Goal: Navigation & Orientation: Go to known website

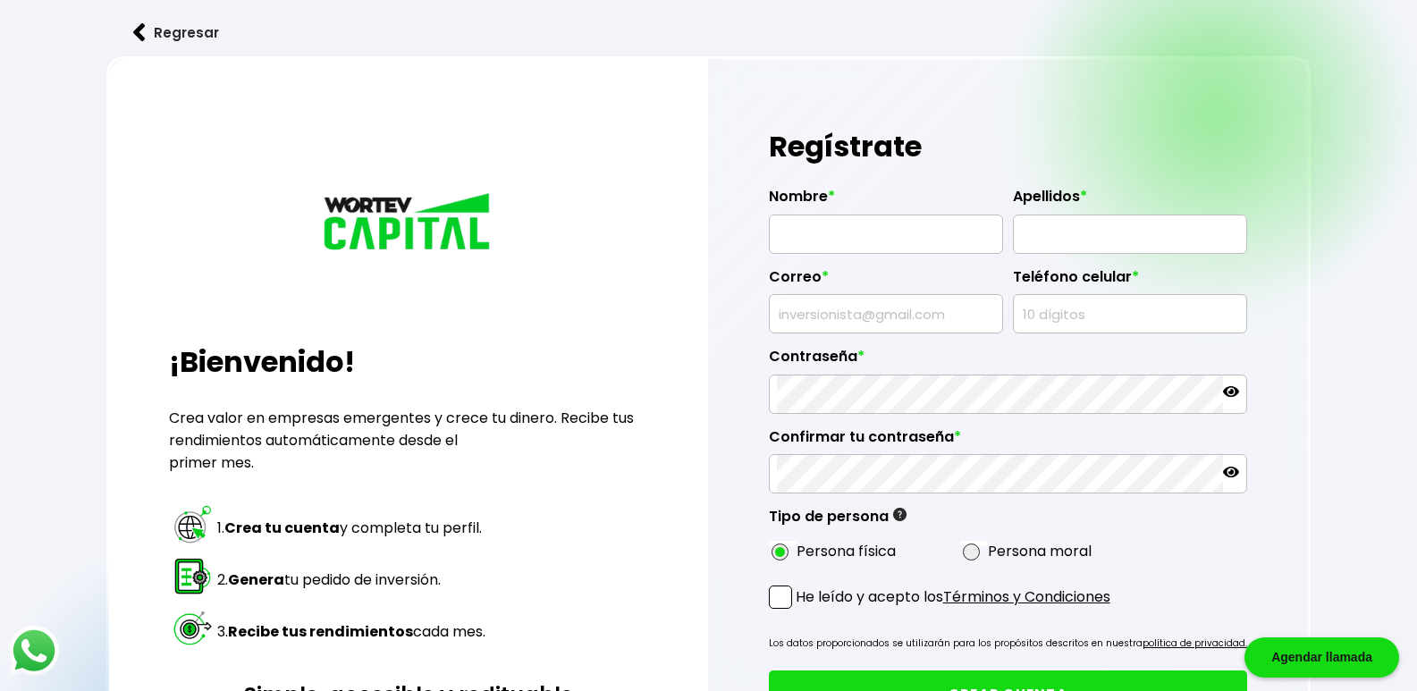
click at [163, 37] on button "Regresar" at bounding box center [175, 32] width 139 height 47
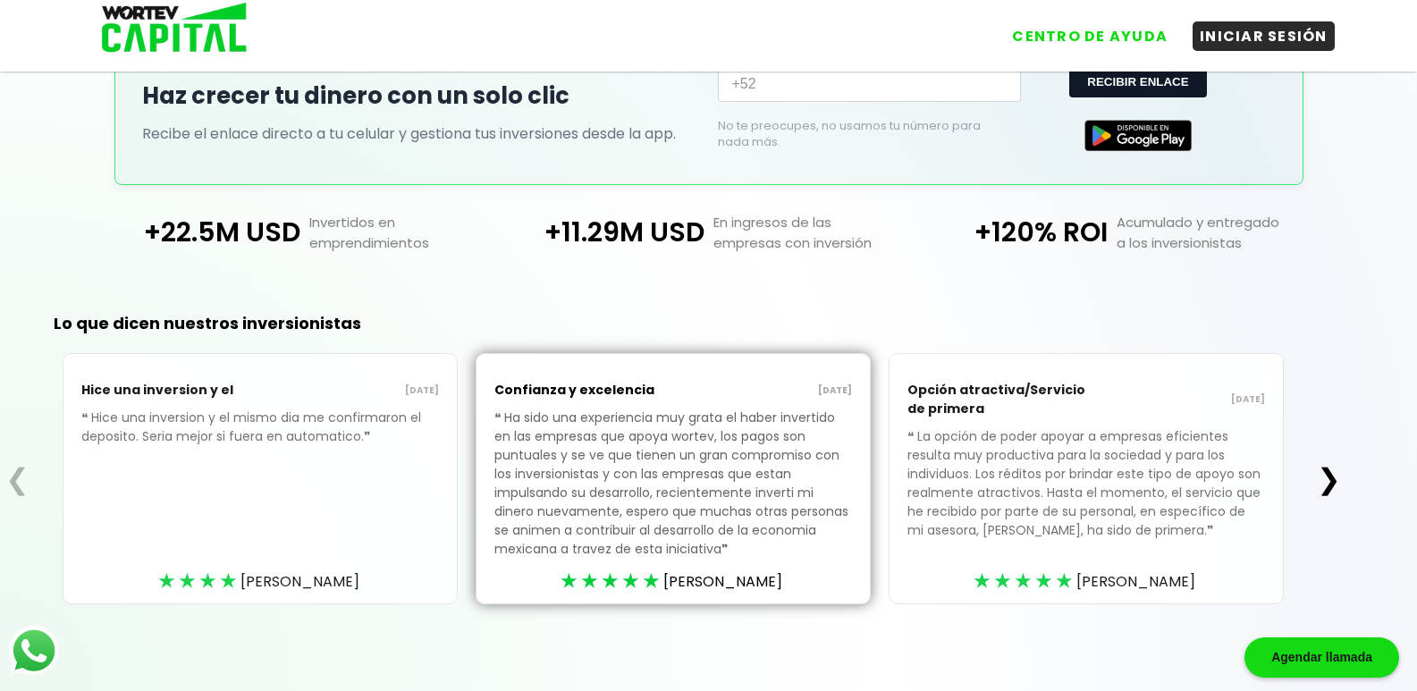
scroll to position [411, 0]
